Goal: Navigation & Orientation: Find specific page/section

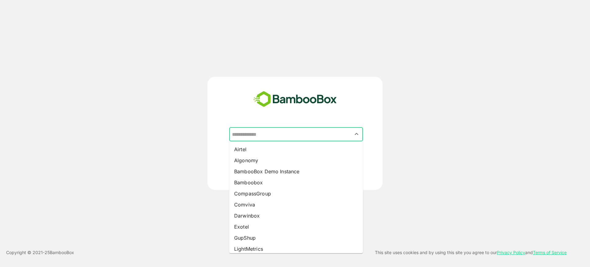
click at [298, 132] on input "text" at bounding box center [296, 135] width 131 height 12
click at [267, 208] on li "Comviva" at bounding box center [296, 204] width 134 height 11
type input "*******"
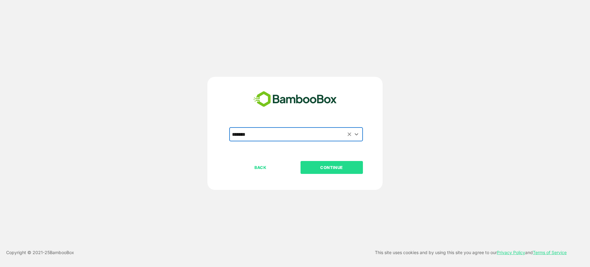
click at [325, 168] on p "CONTINUE" at bounding box center [332, 167] width 62 height 7
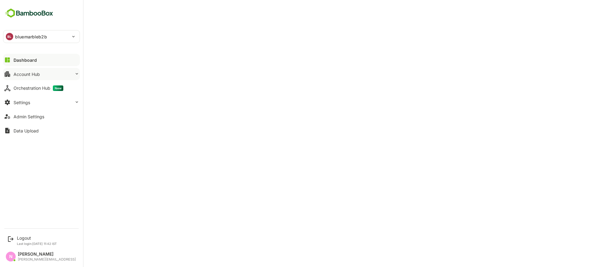
click at [31, 71] on button "Account Hub" at bounding box center [41, 74] width 77 height 12
click at [18, 77] on button "Account Hub" at bounding box center [41, 74] width 77 height 12
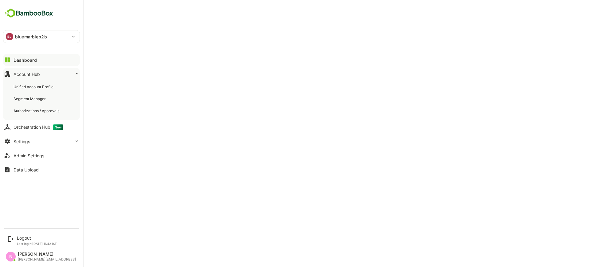
click at [70, 31] on div "BL bluemarbleb2b" at bounding box center [37, 36] width 69 height 12
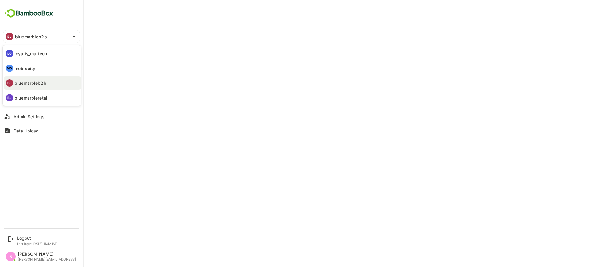
click at [51, 72] on li "MO mobiquity" at bounding box center [42, 69] width 77 height 14
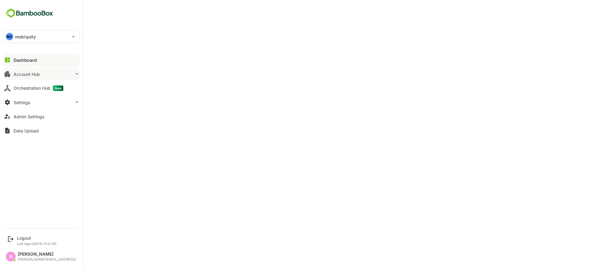
click at [28, 77] on button "Account Hub" at bounding box center [41, 74] width 77 height 12
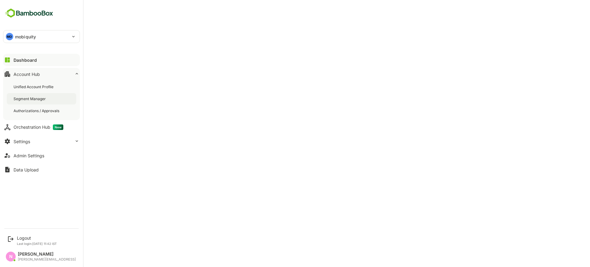
click at [37, 100] on div "Segment Manager" at bounding box center [31, 98] width 34 height 5
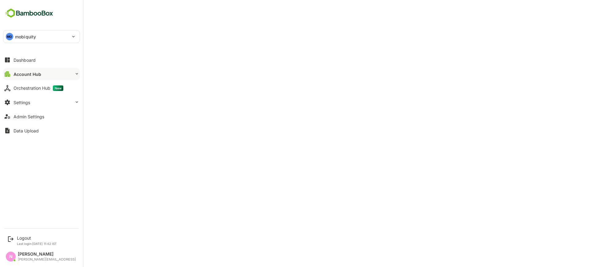
click at [34, 74] on div "Account Hub" at bounding box center [28, 74] width 28 height 5
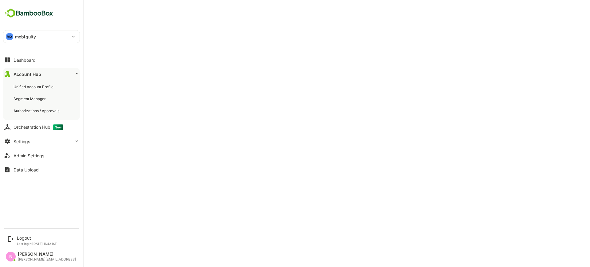
click at [27, 72] on div "Account Hub" at bounding box center [28, 74] width 28 height 5
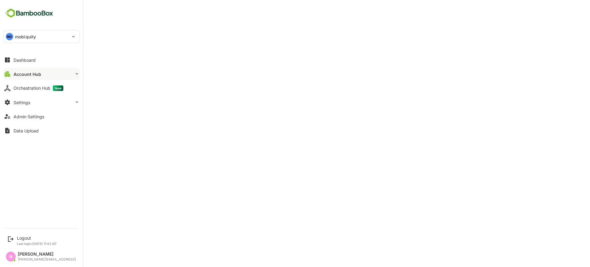
click at [33, 74] on div "Account Hub" at bounding box center [28, 74] width 28 height 5
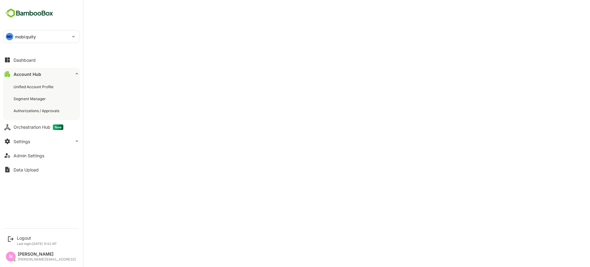
click at [35, 93] on div "Unified Account Profile Segment Manager Authorizations / Approvals" at bounding box center [41, 99] width 77 height 43
click at [37, 90] on div "Unified Account Profile" at bounding box center [42, 86] width 70 height 11
click at [37, 96] on div "Segment Manager" at bounding box center [31, 98] width 34 height 5
click at [32, 239] on div "Logout" at bounding box center [37, 238] width 40 height 5
